Goal: Information Seeking & Learning: Learn about a topic

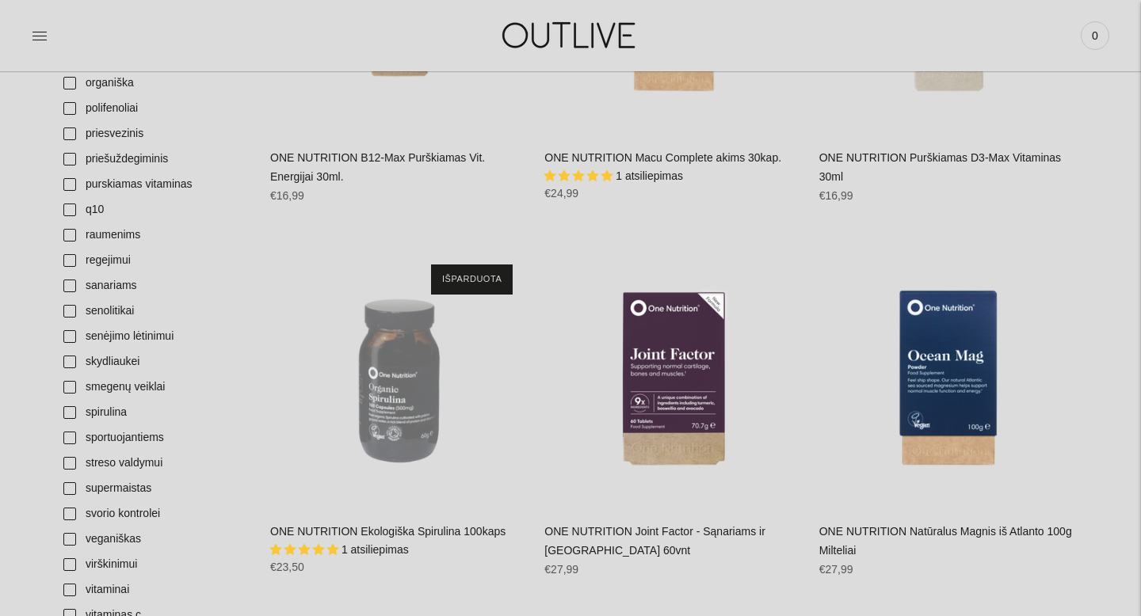
scroll to position [1493, 0]
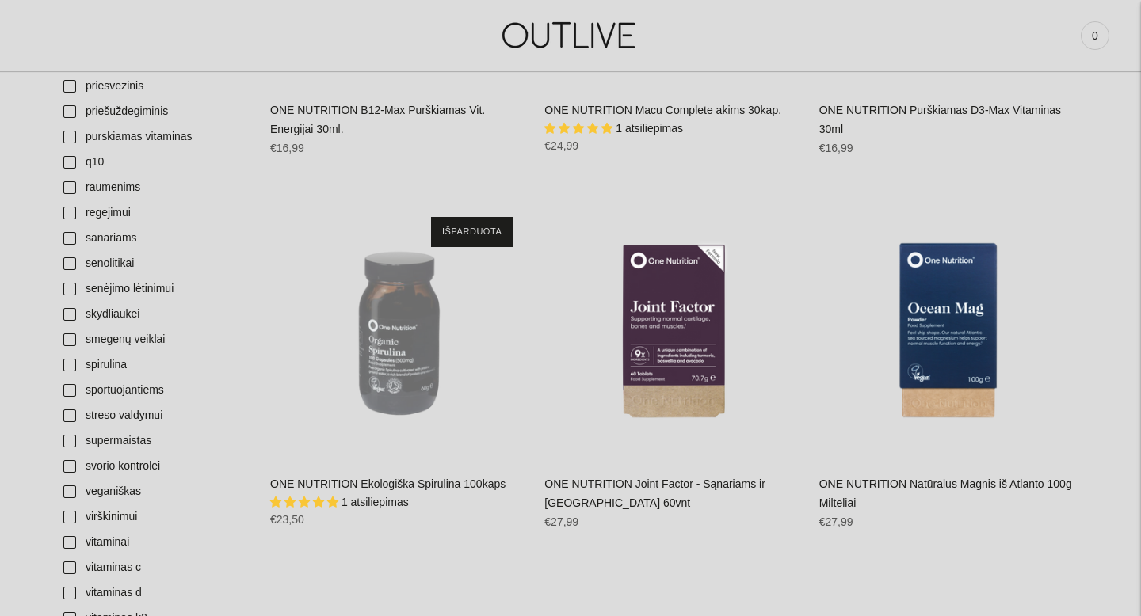
click at [383, 504] on span "1 atsiliepimas" at bounding box center [374, 502] width 67 height 13
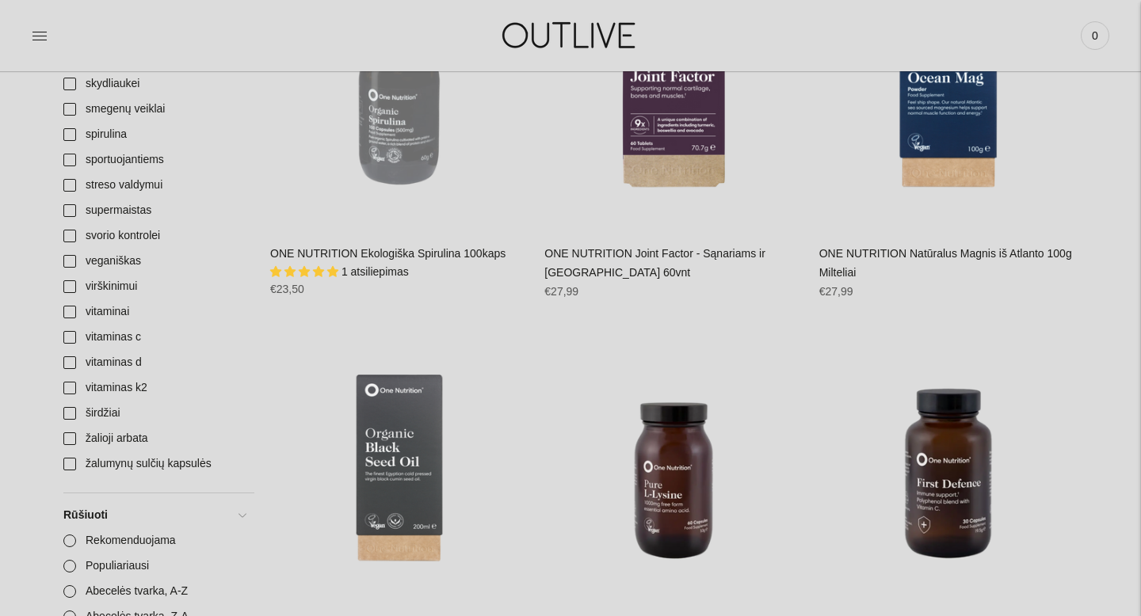
scroll to position [1719, 0]
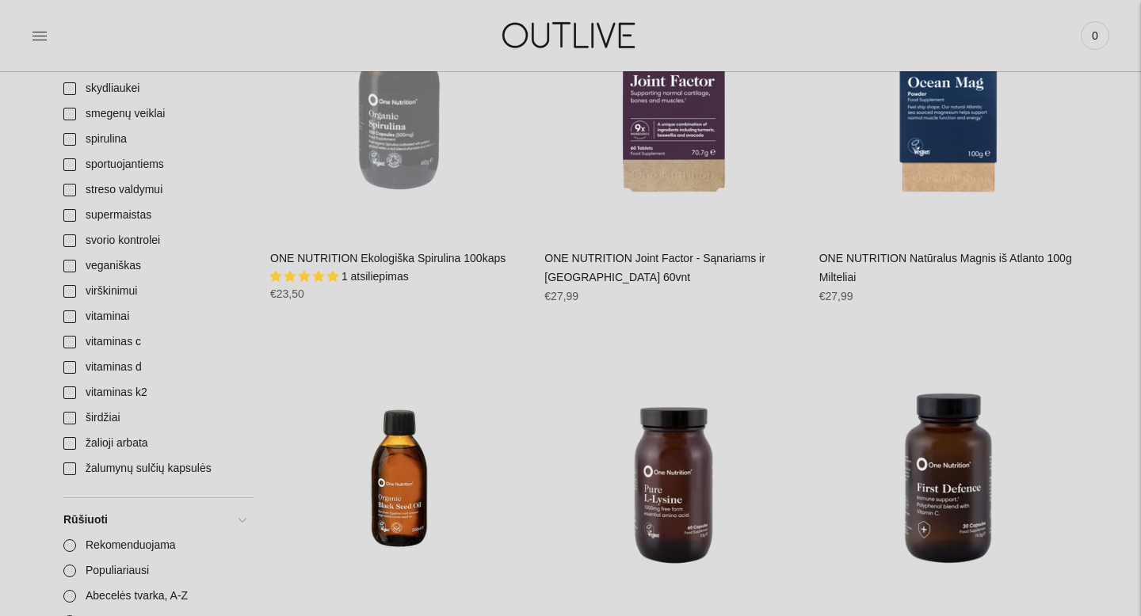
click at [341, 257] on link "ONE NUTRITION Ekologiška Spirulina 100kaps" at bounding box center [387, 258] width 235 height 13
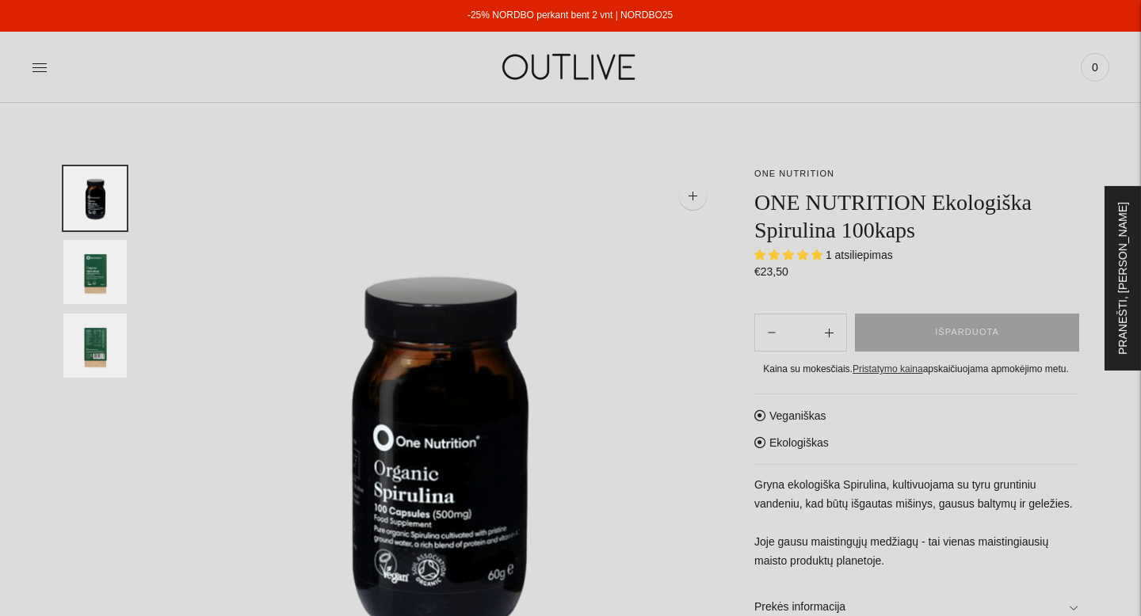
select select "**********"
click at [844, 257] on span "1 atsiliepimas" at bounding box center [859, 255] width 67 height 13
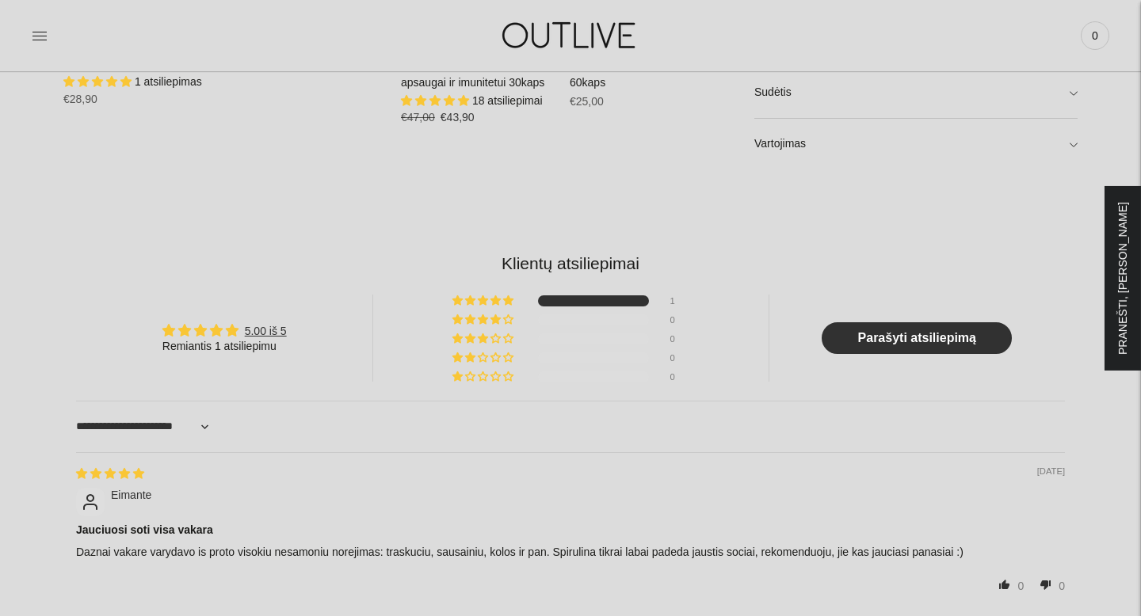
scroll to position [1268, 0]
